Goal: Task Accomplishment & Management: Manage account settings

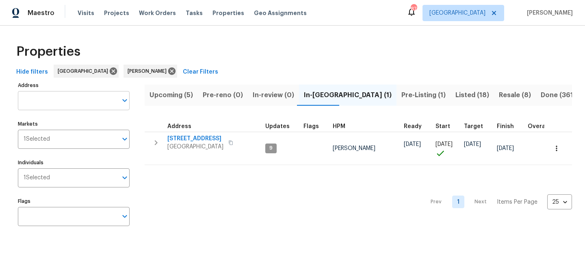
click at [79, 99] on input "text" at bounding box center [67, 100] width 99 height 19
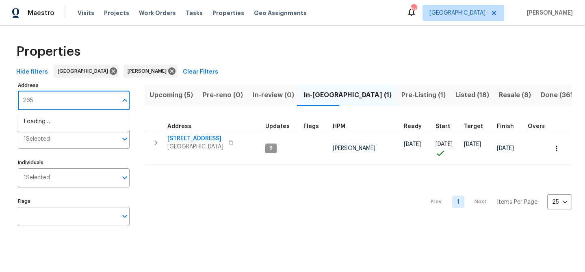
type input "2656"
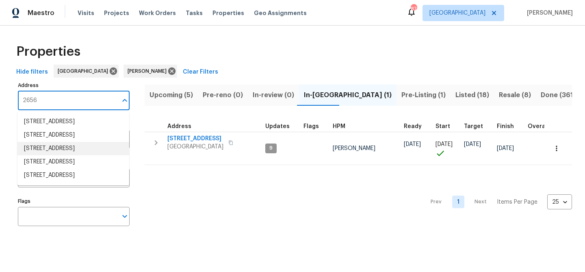
click at [58, 155] on li "2656 Eldorado Pl Snellville GA 30078" at bounding box center [73, 148] width 112 height 13
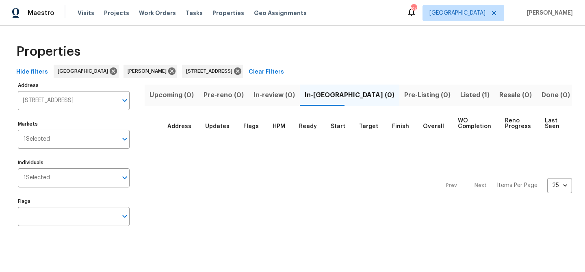
click at [460, 94] on span "Listed (1)" at bounding box center [474, 94] width 29 height 11
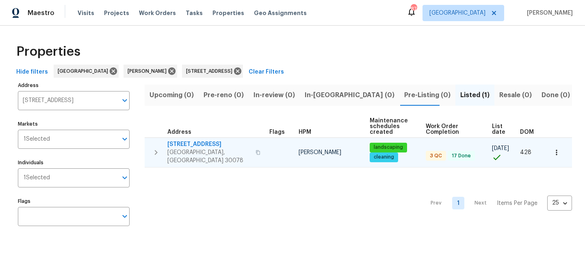
click at [256, 150] on icon "button" at bounding box center [258, 152] width 4 height 4
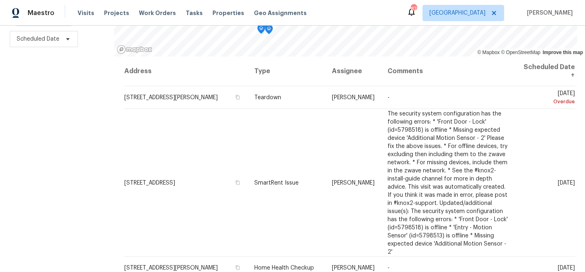
scroll to position [117, 0]
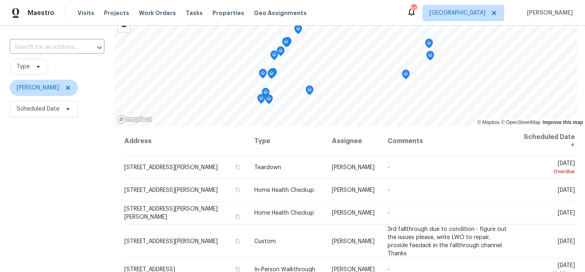
scroll to position [52, 0]
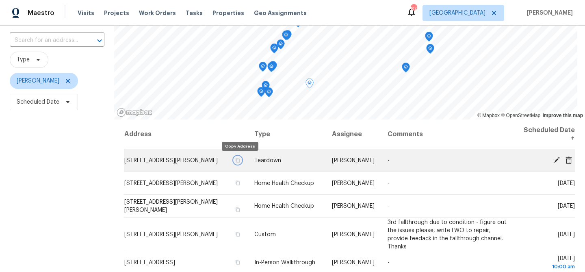
click at [239, 161] on icon "button" at bounding box center [237, 159] width 5 height 5
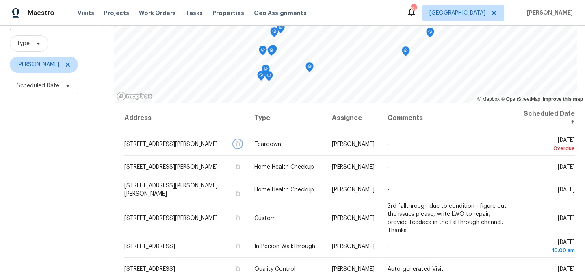
scroll to position [73, 0]
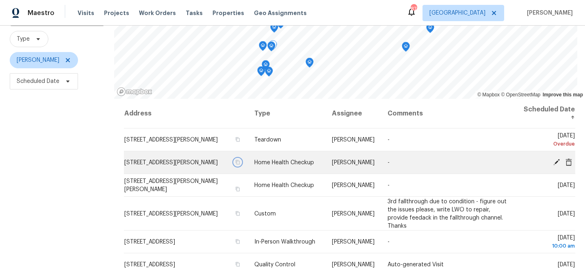
click at [239, 162] on icon "button" at bounding box center [237, 162] width 5 height 5
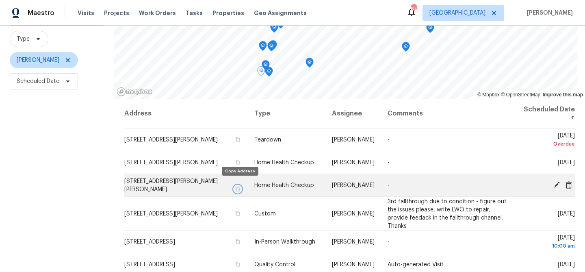
click at [241, 187] on button "button" at bounding box center [237, 188] width 7 height 7
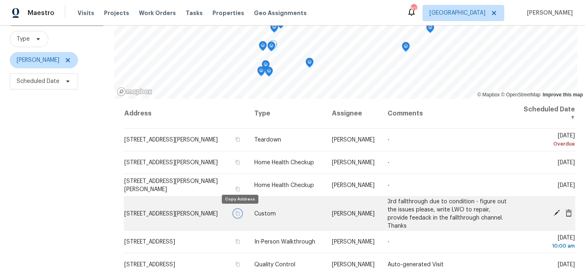
click at [237, 212] on icon "button" at bounding box center [237, 213] width 4 height 4
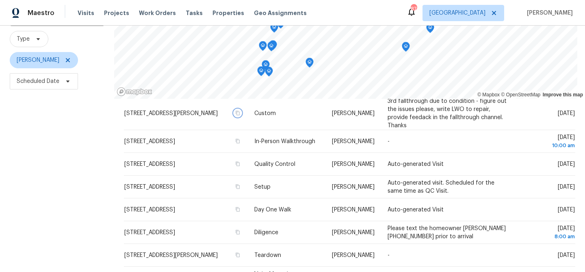
scroll to position [98, 0]
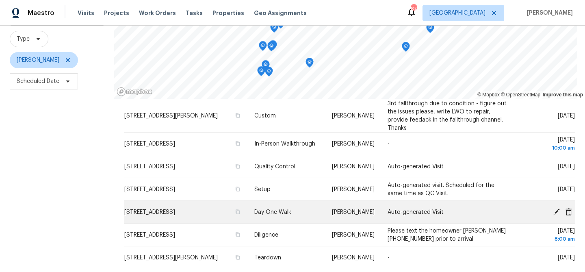
click at [567, 213] on icon at bounding box center [568, 210] width 6 height 7
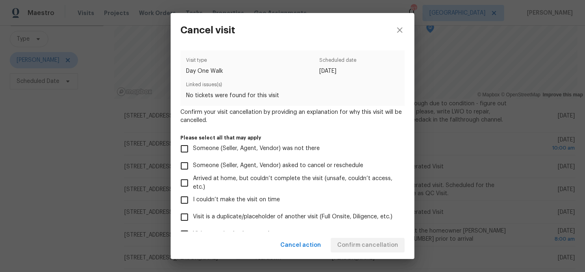
scroll to position [87, 0]
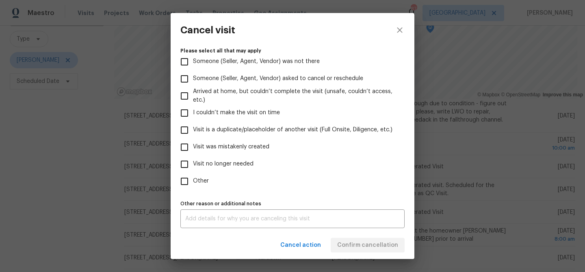
click at [240, 156] on label "Visit no longer needed" at bounding box center [287, 163] width 222 height 17
click at [193, 156] on input "Visit no longer needed" at bounding box center [184, 163] width 17 height 17
checkbox input "true"
click at [244, 216] on textarea at bounding box center [292, 219] width 214 height 6
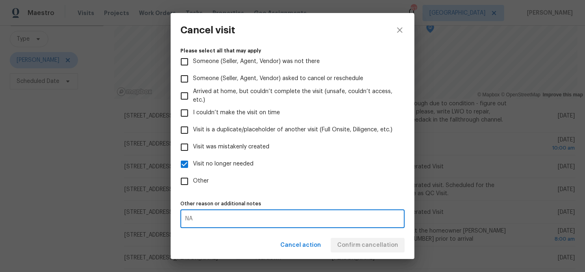
click at [275, 220] on textarea "NA" at bounding box center [292, 219] width 214 height 6
drag, startPoint x: 275, startPoint y: 220, endPoint x: 278, endPoint y: 213, distance: 8.0
click at [275, 220] on textarea "NA" at bounding box center [292, 219] width 214 height 6
type textarea "NA"
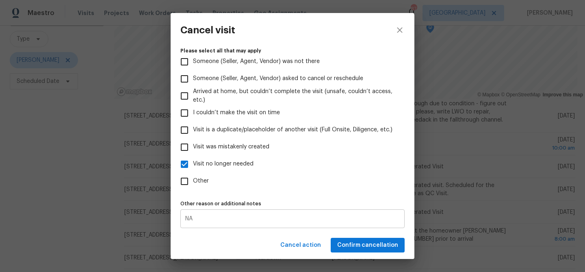
click at [288, 211] on div "NA x Other reason or additional notes" at bounding box center [292, 218] width 224 height 19
click at [354, 249] on span "Confirm cancellation" at bounding box center [367, 245] width 61 height 10
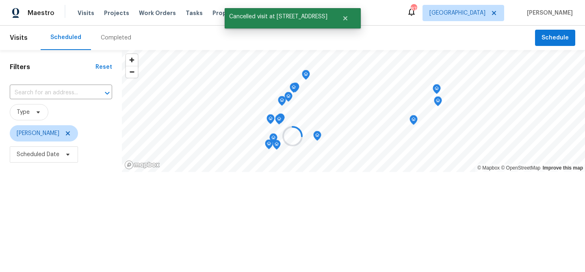
scroll to position [0, 0]
